Goal: Check status

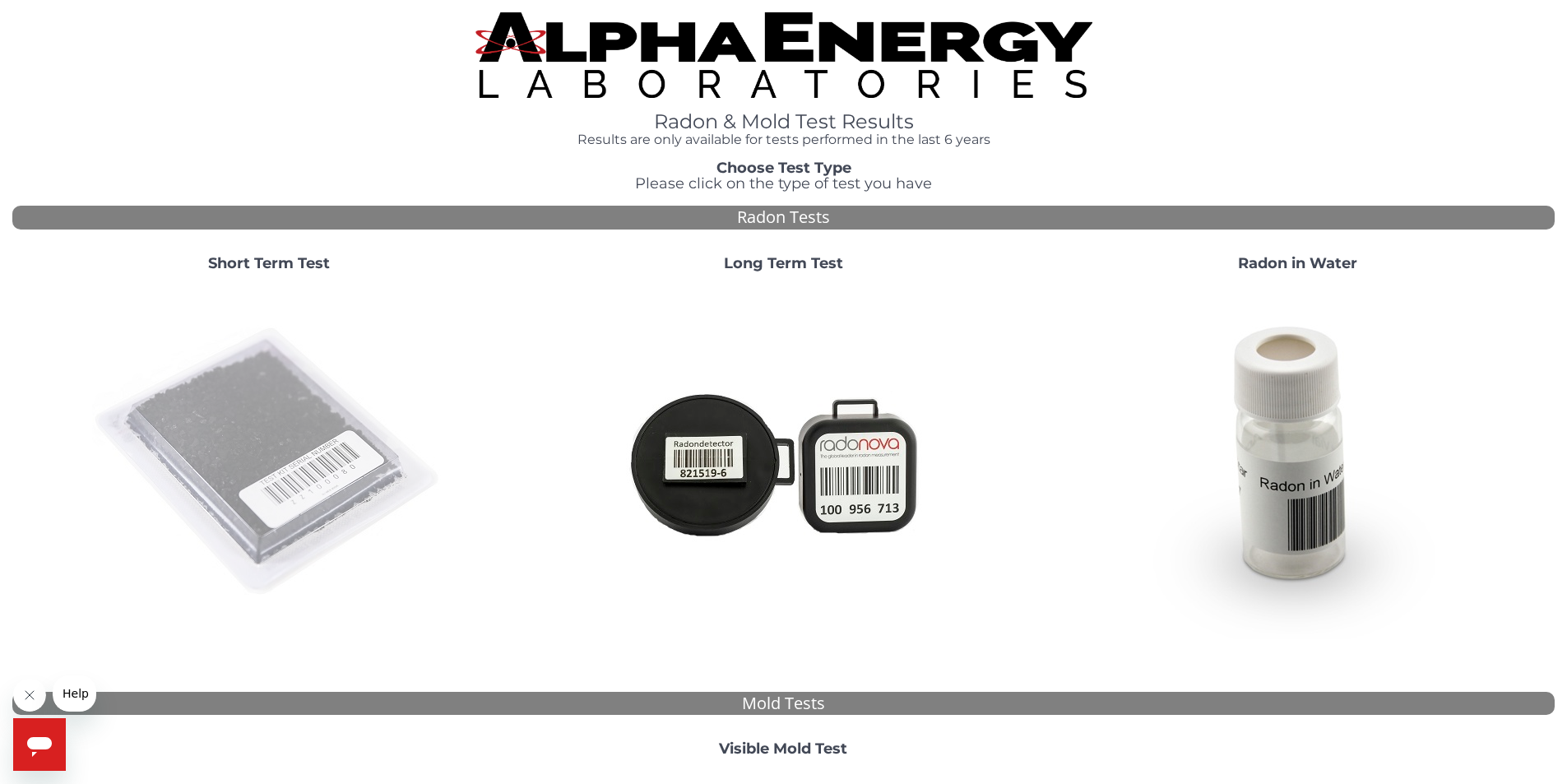
click at [281, 443] on img at bounding box center [269, 462] width 354 height 354
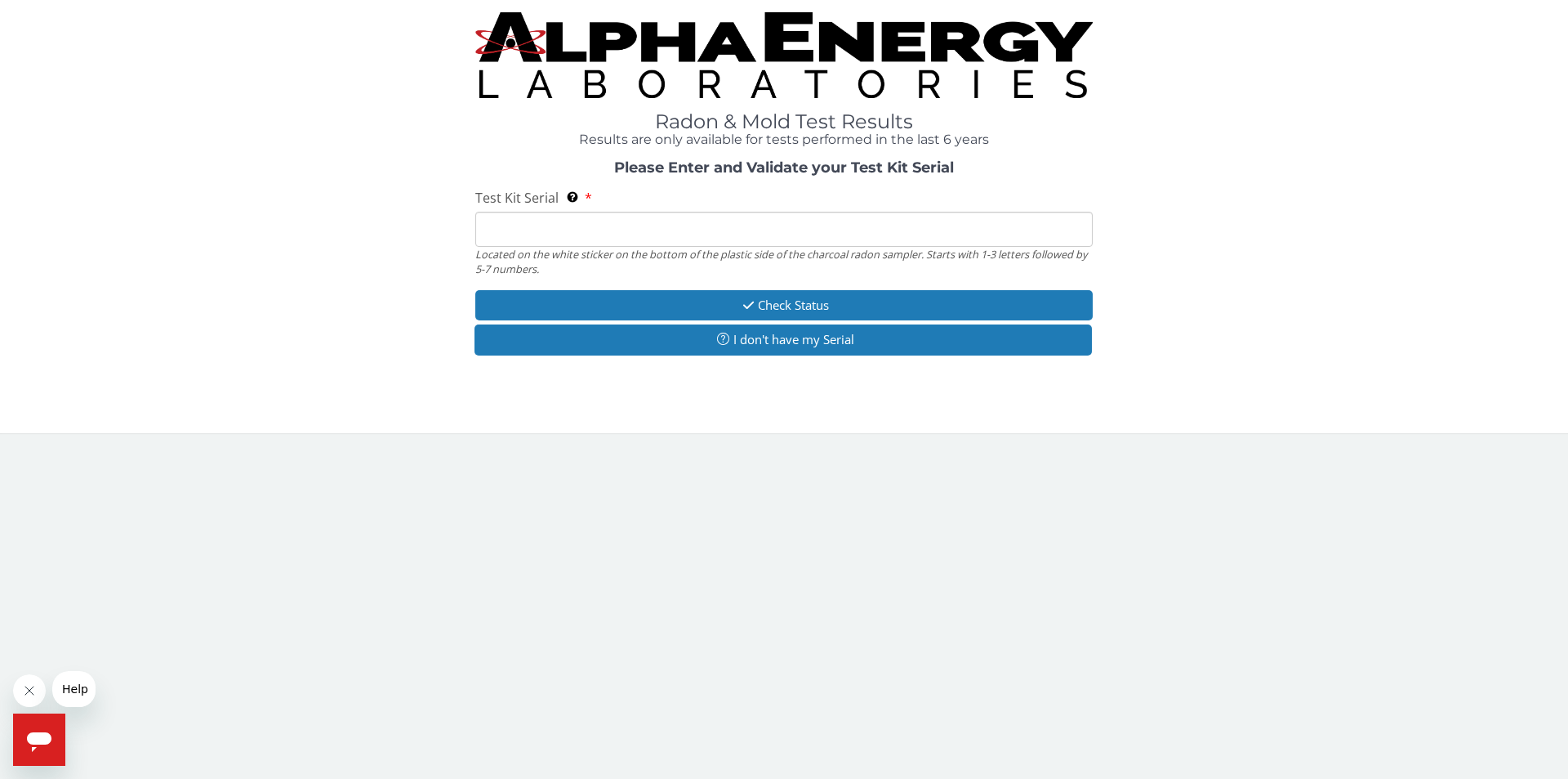
click at [532, 230] on input "Test Kit Serial Located on the white sticker on the bottom of the plastic side …" at bounding box center [784, 229] width 618 height 35
type input "FE364479"
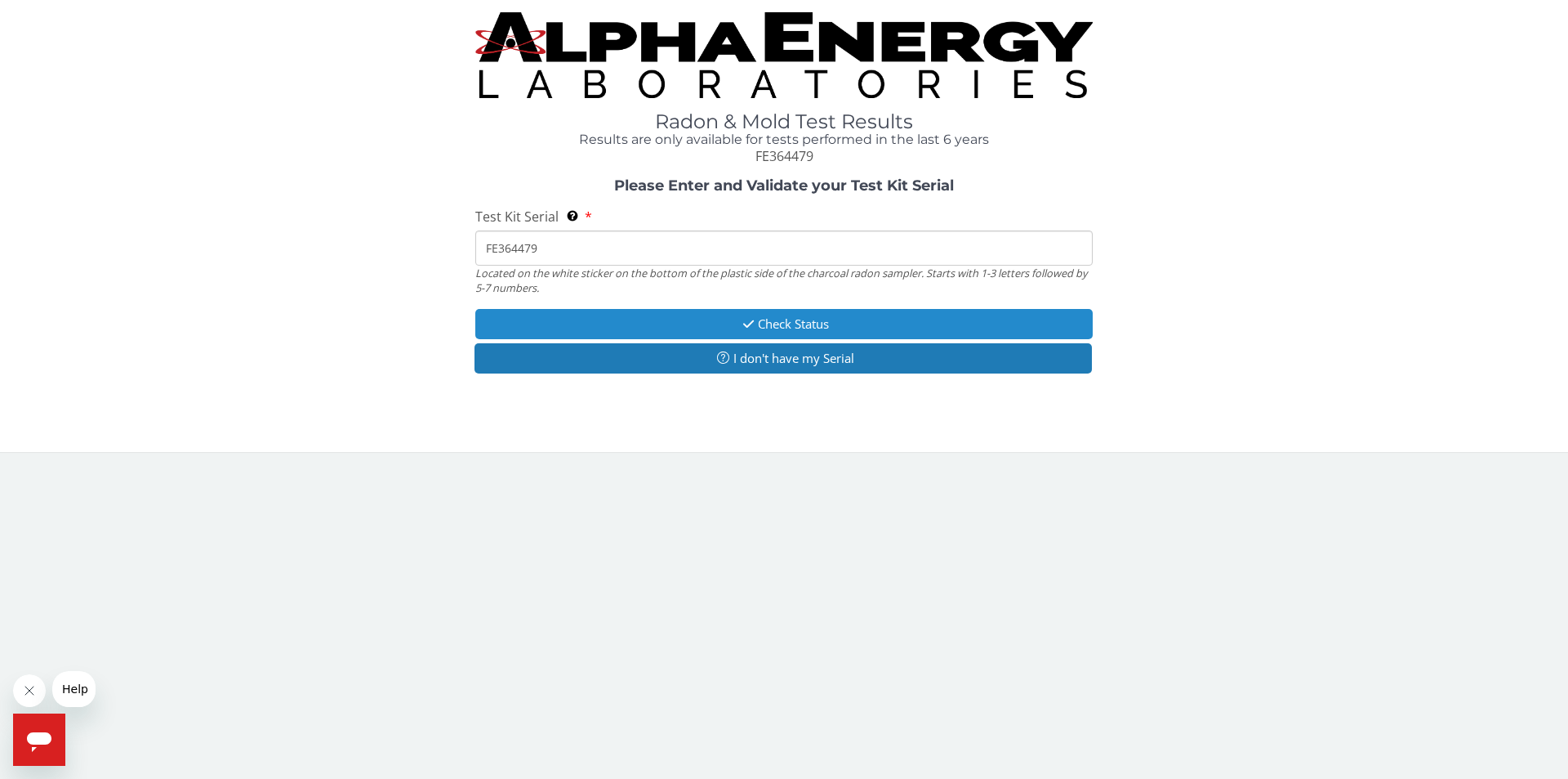
click at [781, 321] on button "Check Status" at bounding box center [784, 323] width 618 height 30
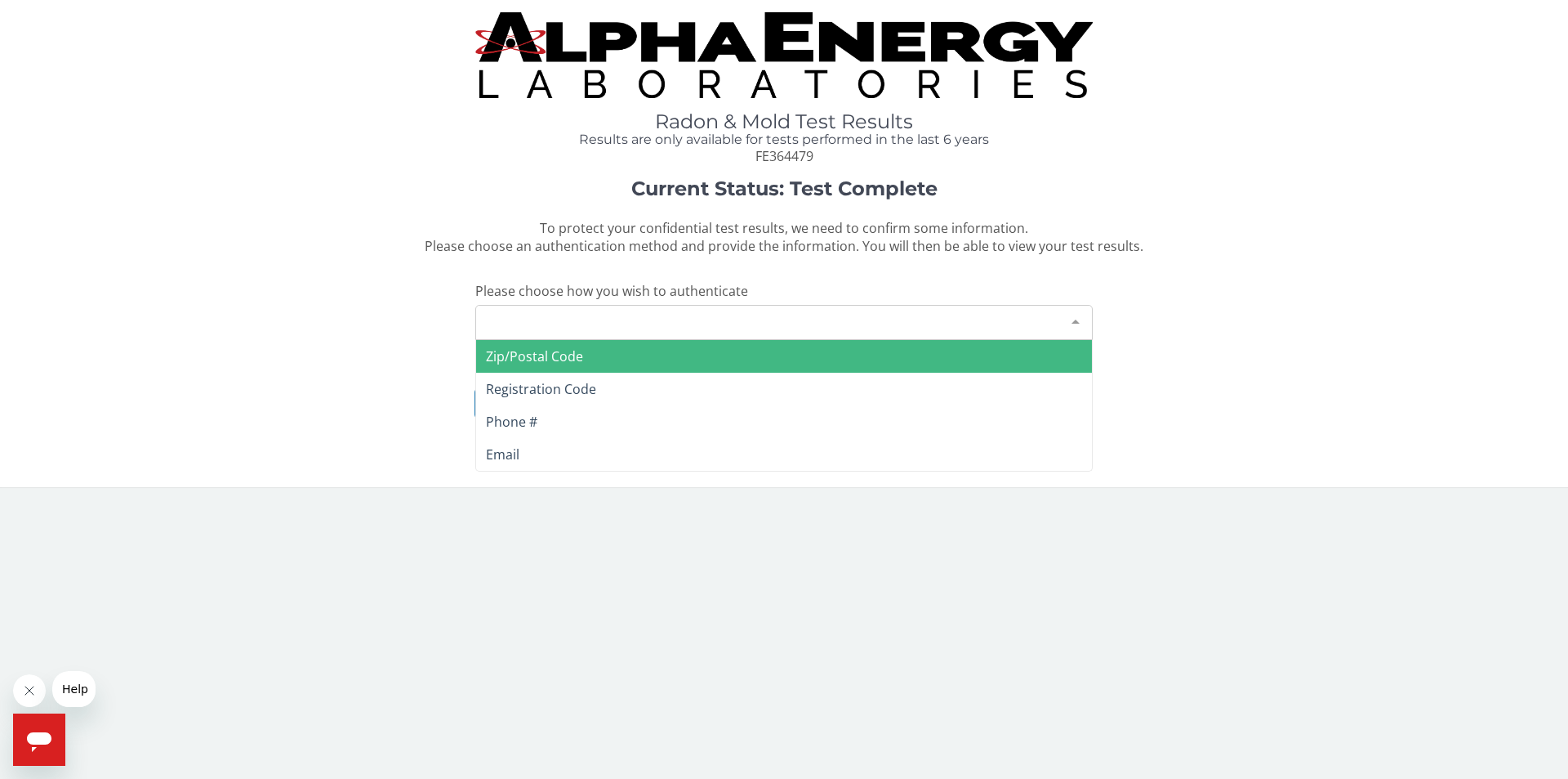
click at [615, 321] on div "Please make a selection" at bounding box center [784, 322] width 618 height 35
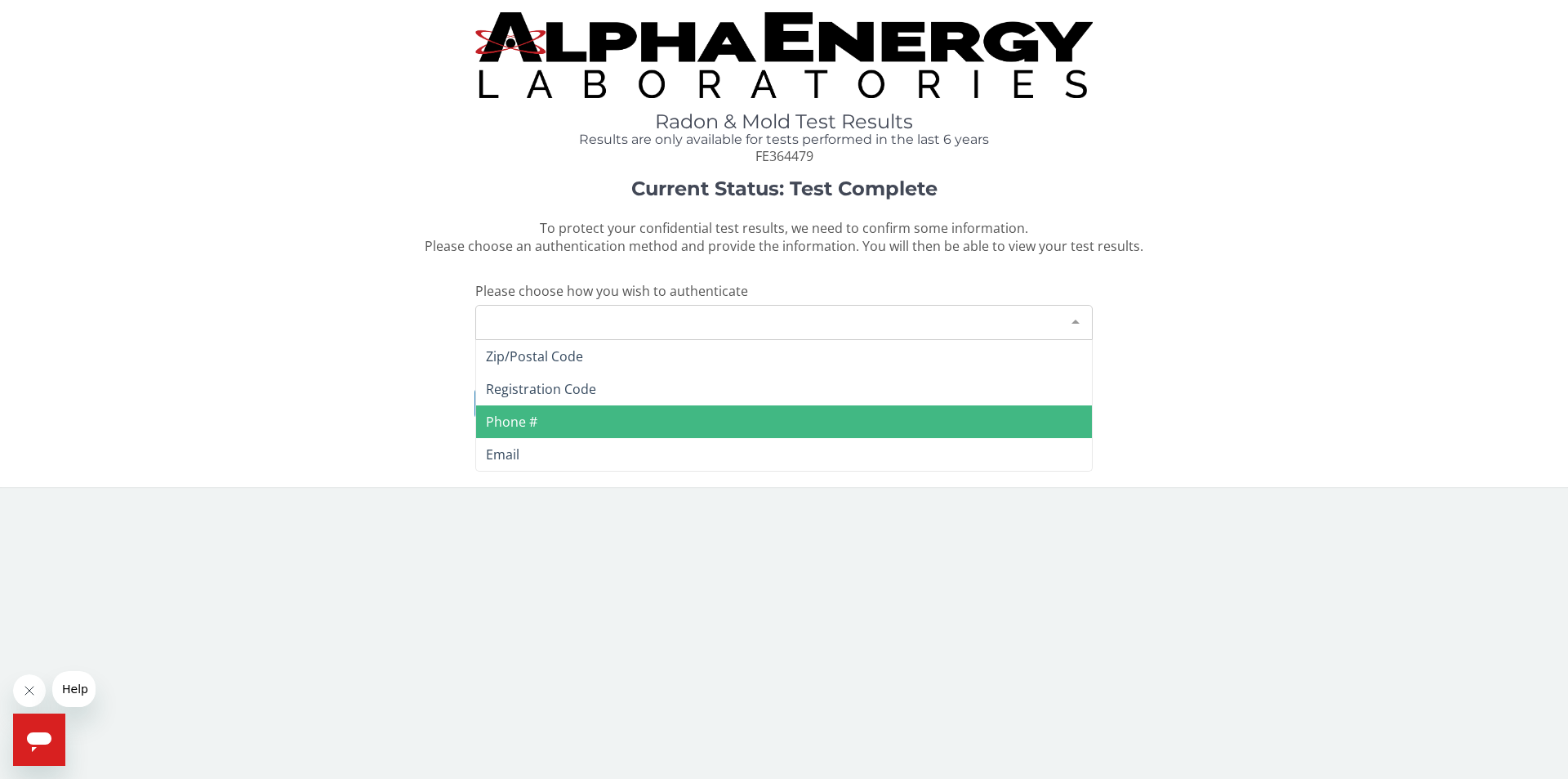
click at [554, 415] on span "Phone #" at bounding box center [784, 422] width 616 height 33
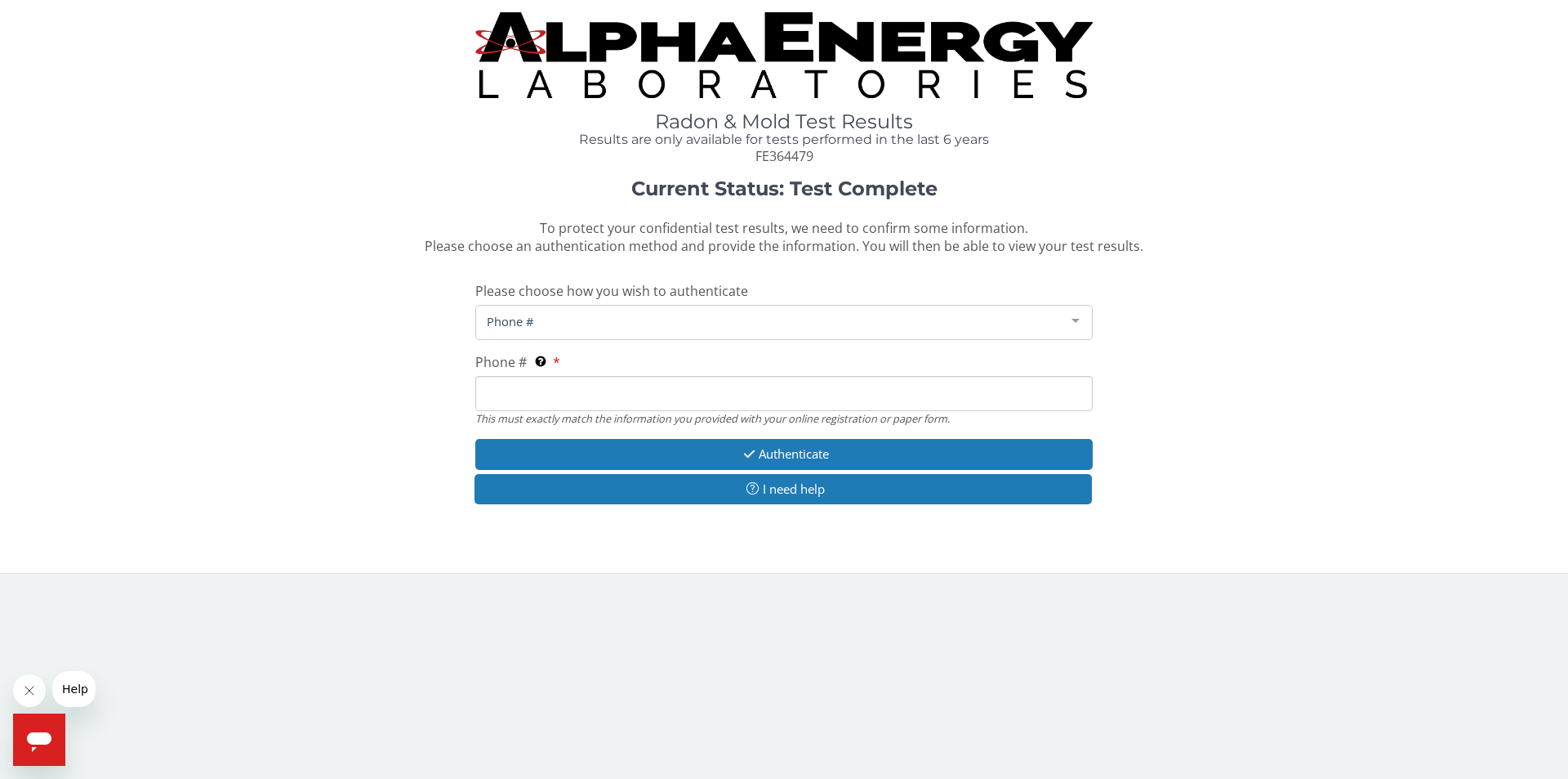
click at [569, 321] on span "Phone #" at bounding box center [770, 321] width 577 height 18
click at [547, 315] on span "Phone #" at bounding box center [770, 321] width 577 height 18
click at [565, 394] on input "Phone # This must exactly match the information you provided with your online r…" at bounding box center [784, 393] width 618 height 35
type input "8"
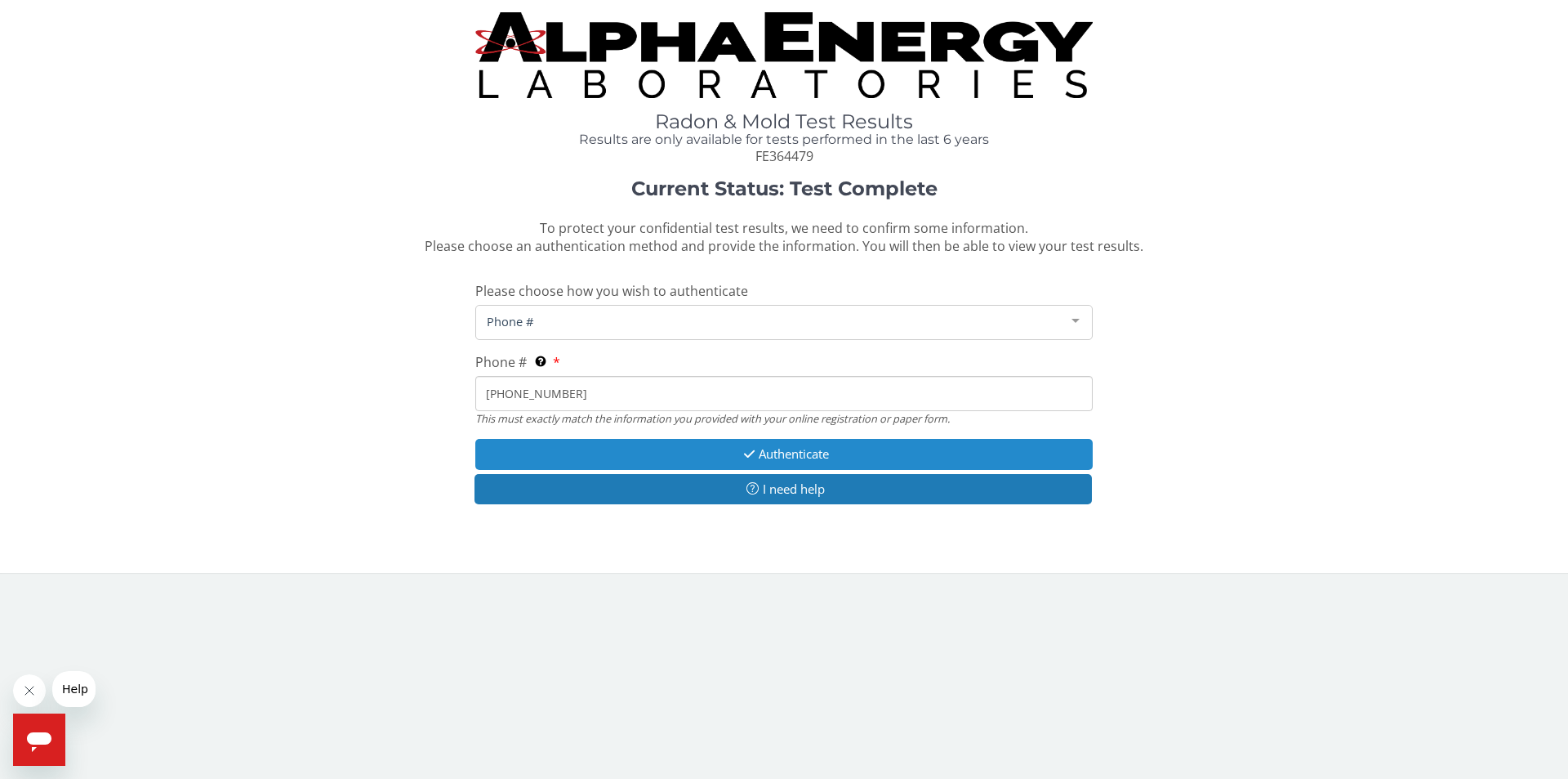
type input "[PHONE_NUMBER]"
click at [784, 461] on button "Authenticate" at bounding box center [784, 454] width 618 height 30
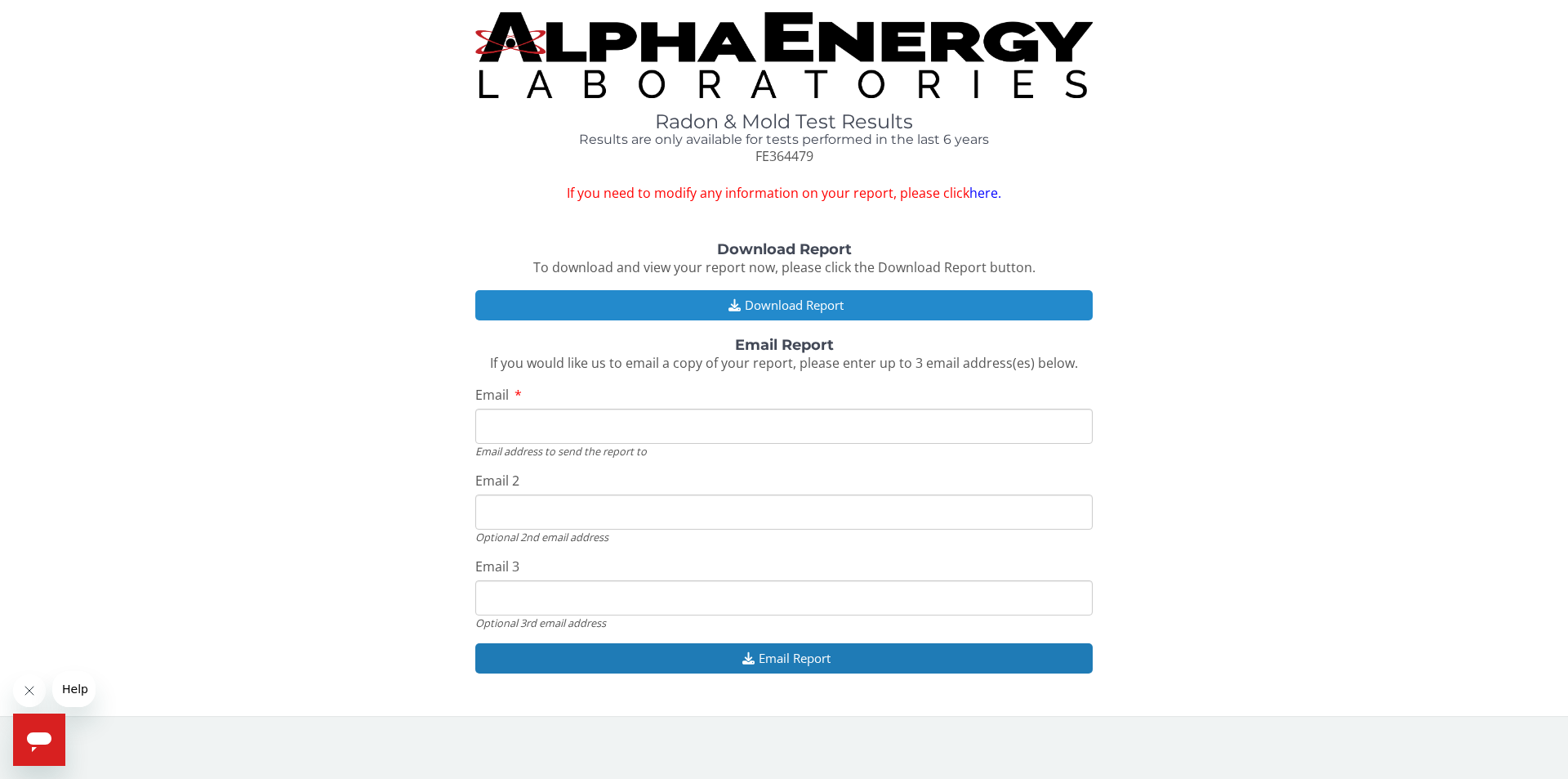
click at [767, 297] on button "Download Report" at bounding box center [784, 305] width 618 height 30
